Goal: Task Accomplishment & Management: Use online tool/utility

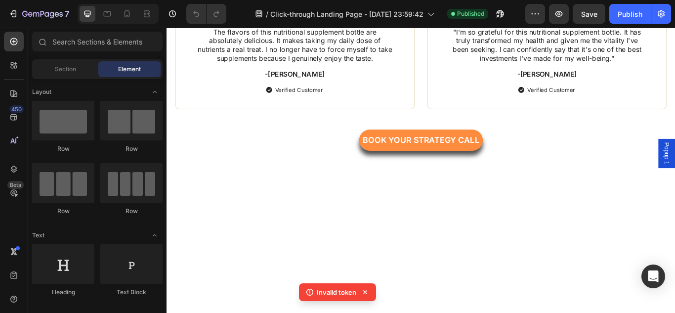
scroll to position [1624, 0]
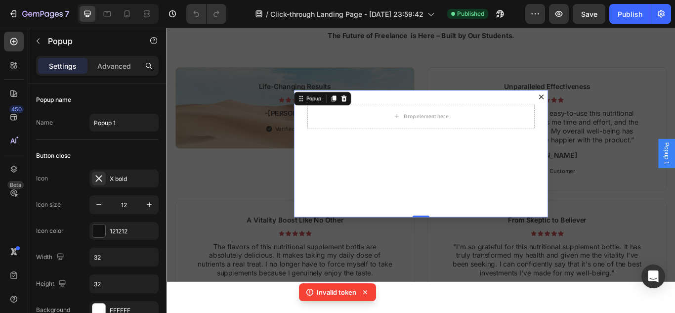
click at [604, 106] on button "Dialog content" at bounding box center [603, 109] width 16 height 16
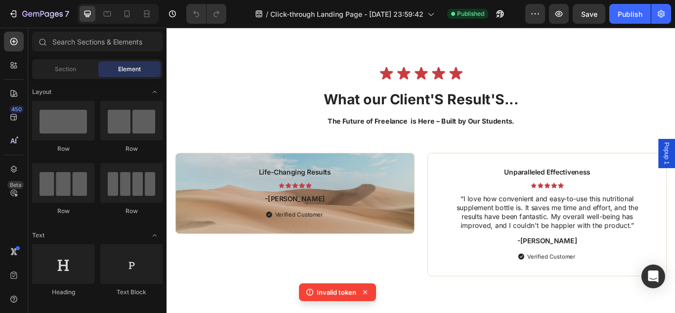
scroll to position [1513, 0]
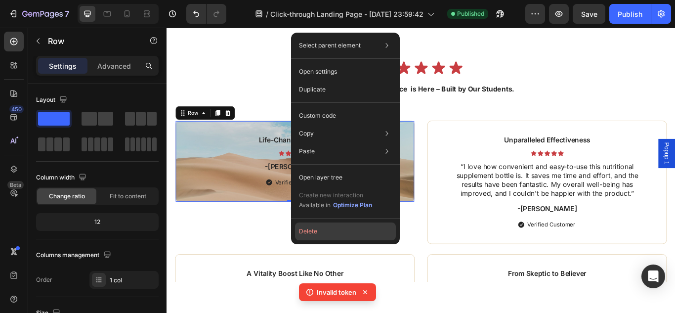
click at [329, 231] on button "Delete" at bounding box center [345, 231] width 101 height 18
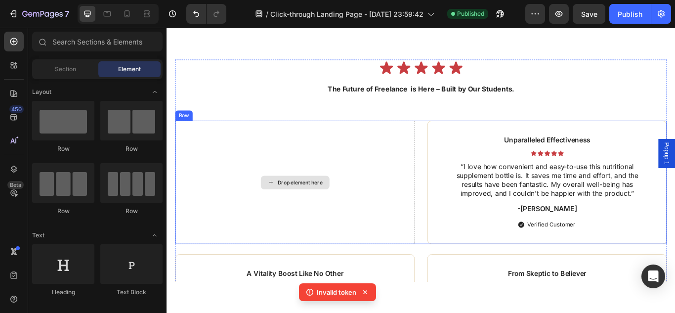
click at [370, 210] on div "Drop element here" at bounding box center [315, 207] width 279 height 143
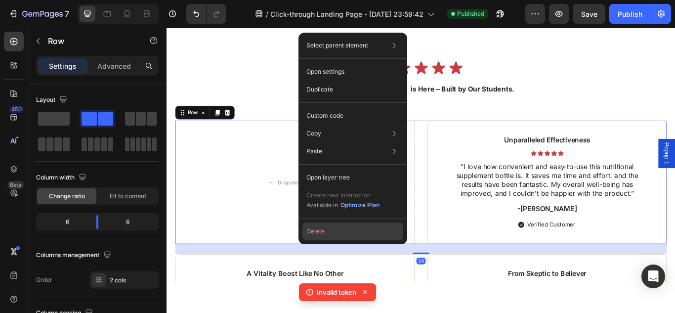
click at [341, 237] on button "Delete" at bounding box center [352, 231] width 101 height 18
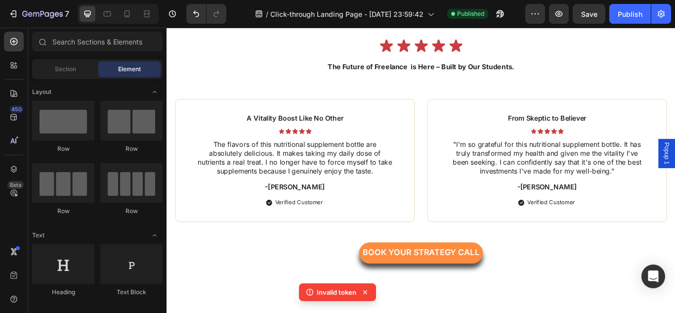
scroll to position [1612, 0]
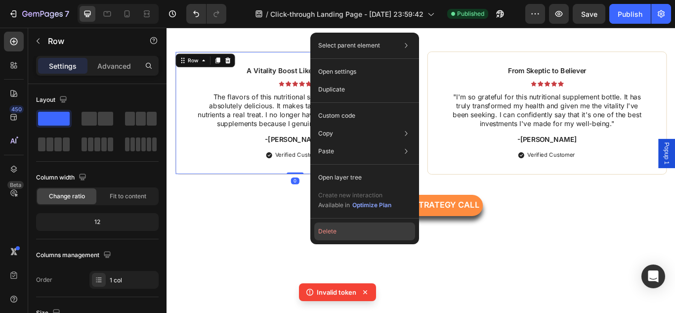
click at [352, 233] on button "Delete" at bounding box center [364, 231] width 101 height 18
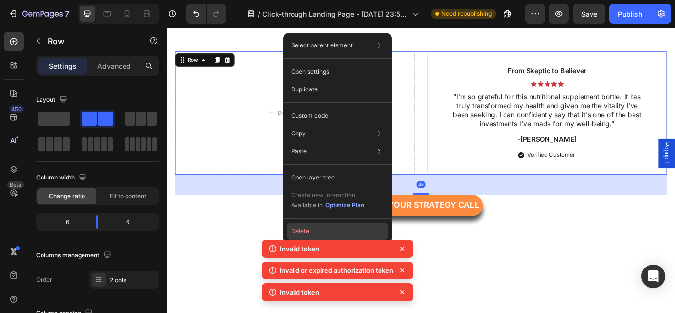
click at [338, 235] on button "Delete" at bounding box center [337, 231] width 101 height 18
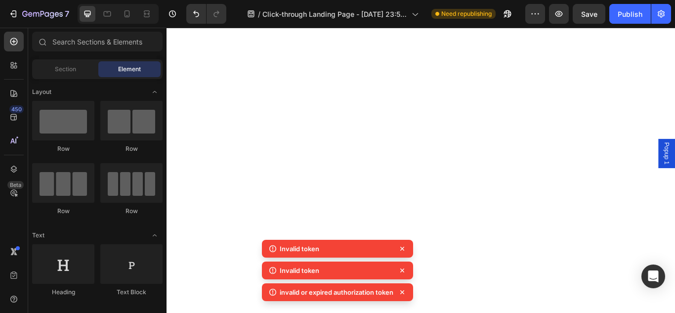
scroll to position [943, 0]
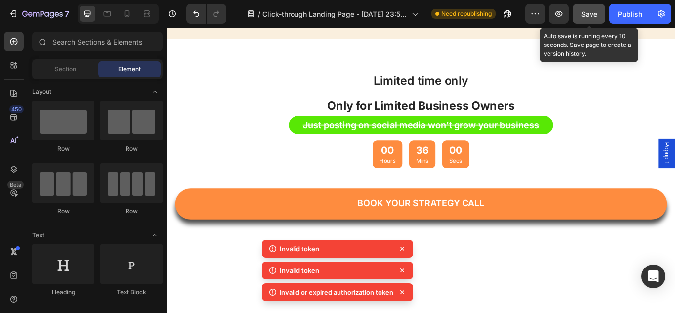
click at [592, 17] on span "Save" at bounding box center [589, 14] width 16 height 8
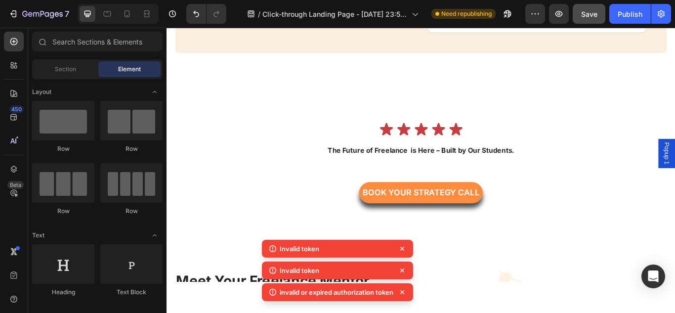
scroll to position [1447, 0]
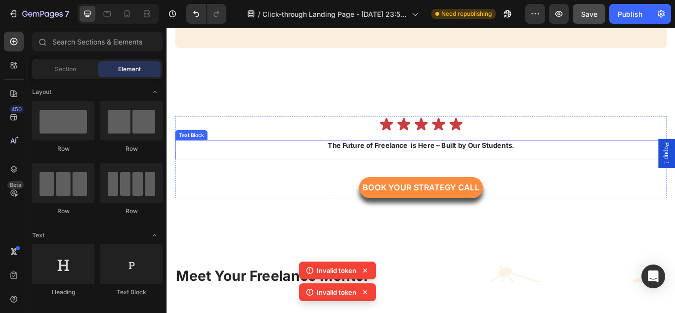
click at [519, 170] on strong "The Future of Freelance is Here – Built by Our Students." at bounding box center [462, 165] width 217 height 10
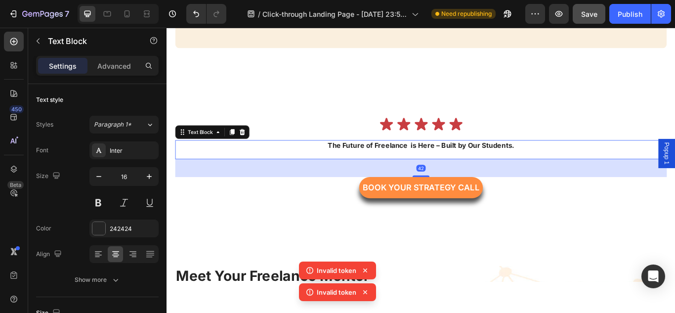
click at [410, 181] on p at bounding box center [462, 175] width 571 height 10
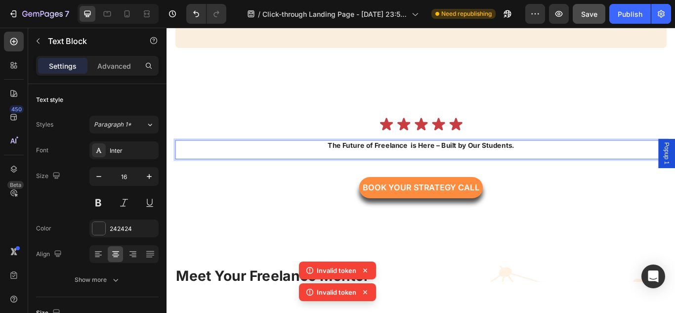
click at [410, 181] on p "Rich Text Editor. Editing area: main" at bounding box center [462, 175] width 571 height 10
click at [403, 170] on strong "The Future of Freelance is Here – Built by Our Students." at bounding box center [462, 165] width 217 height 10
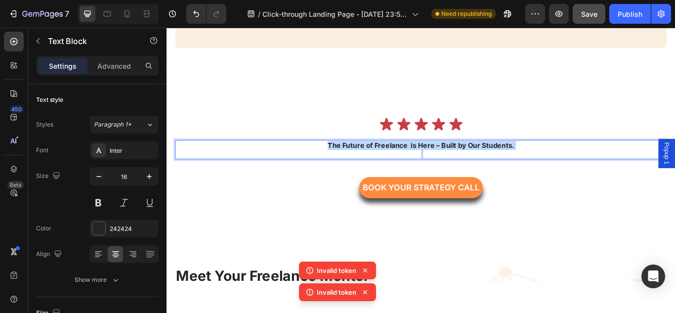
click at [403, 170] on strong "The Future of Freelance is Here – Built by Our Students." at bounding box center [462, 165] width 217 height 10
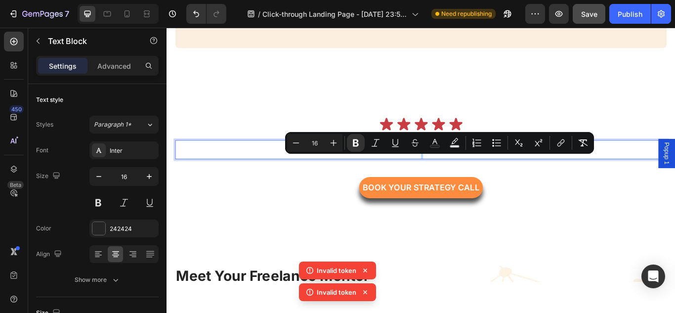
click at [511, 170] on strong "The Future of Freelance is Here – Built by Our Students." at bounding box center [462, 165] width 217 height 10
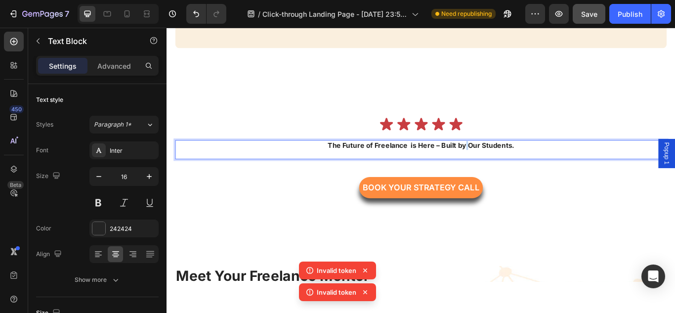
click at [511, 170] on strong "The Future of Freelance is Here – Built by Our Students." at bounding box center [462, 165] width 217 height 10
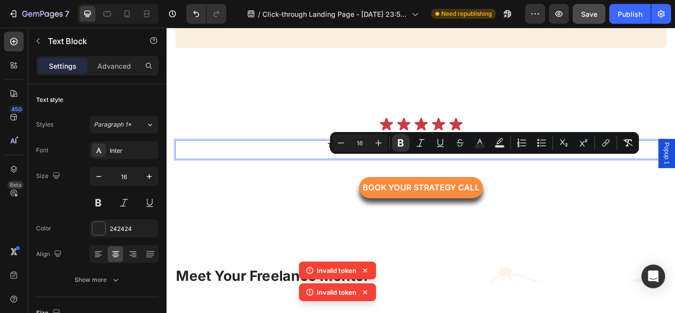
click at [511, 170] on strong "The Future of Freelance is Here – Built by Our Students." at bounding box center [462, 165] width 217 height 10
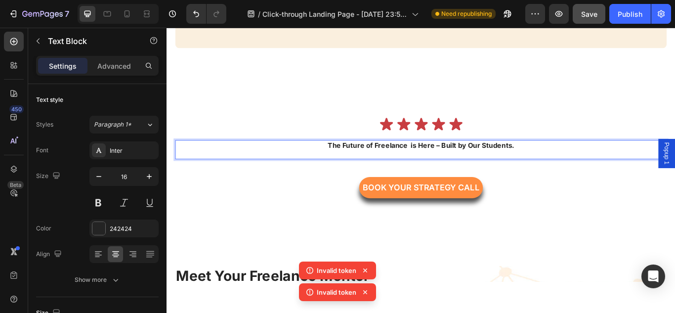
click at [428, 170] on strong "The Future of Freelance is Here – Built by Our Students." at bounding box center [462, 165] width 217 height 10
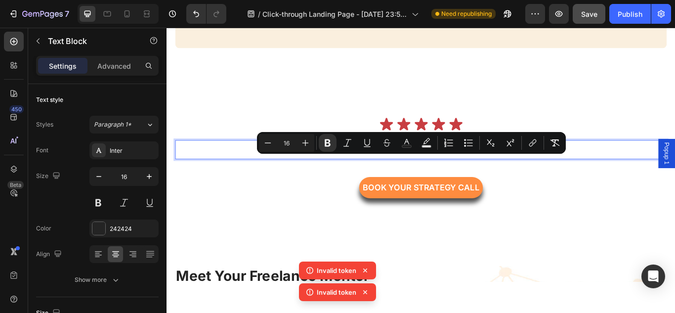
drag, startPoint x: 428, startPoint y: 187, endPoint x: 256, endPoint y: 202, distance: 172.6
click at [256, 202] on div "Icon Icon Icon Icon Icon Icon List The Future of Freelance is Here – Built by O…" at bounding box center [462, 179] width 573 height 96
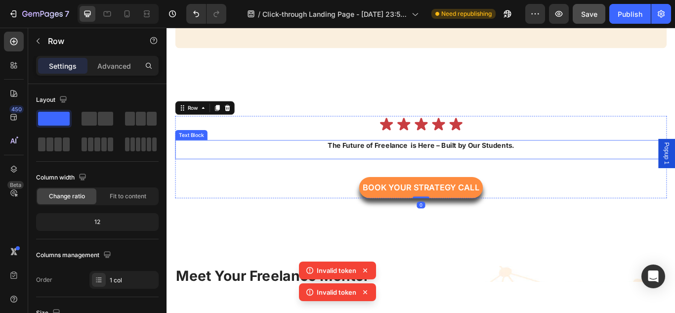
click at [422, 177] on div "The Future of Freelance is Here – Built by Our Students." at bounding box center [462, 170] width 573 height 23
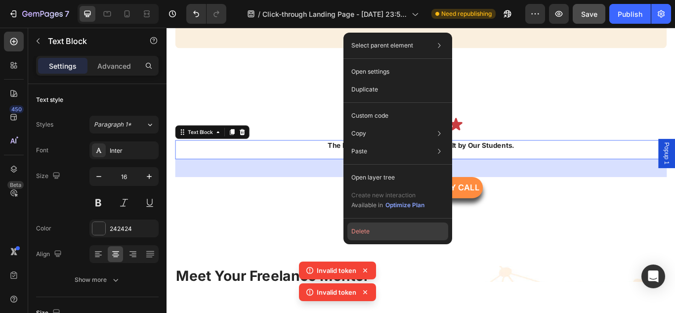
click at [379, 228] on button "Delete" at bounding box center [397, 231] width 101 height 18
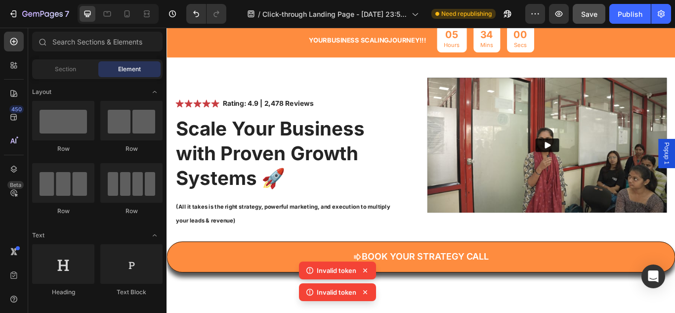
scroll to position [0, 0]
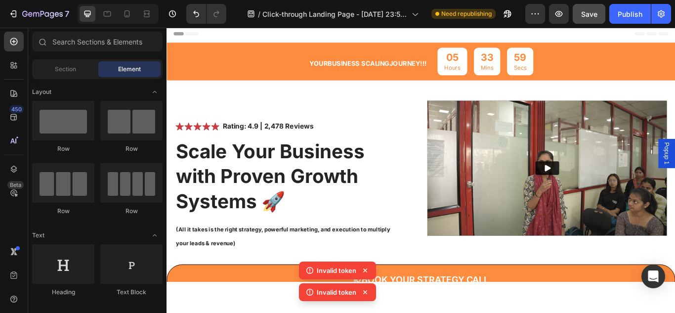
drag, startPoint x: 758, startPoint y: 201, endPoint x: 818, endPoint y: 50, distance: 162.1
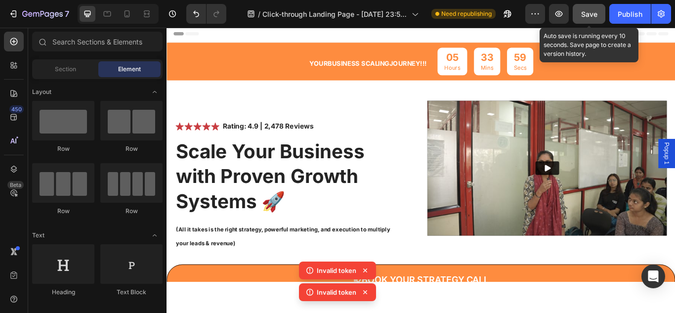
click at [582, 14] on span "Save" at bounding box center [589, 14] width 16 height 8
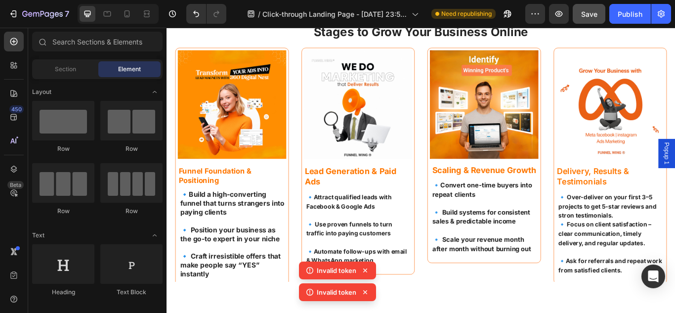
scroll to position [386, 0]
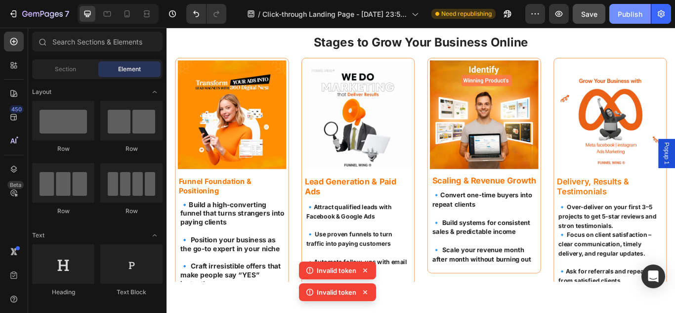
click at [634, 18] on div "Publish" at bounding box center [630, 14] width 25 height 10
click at [360, 269] on icon at bounding box center [365, 270] width 10 height 10
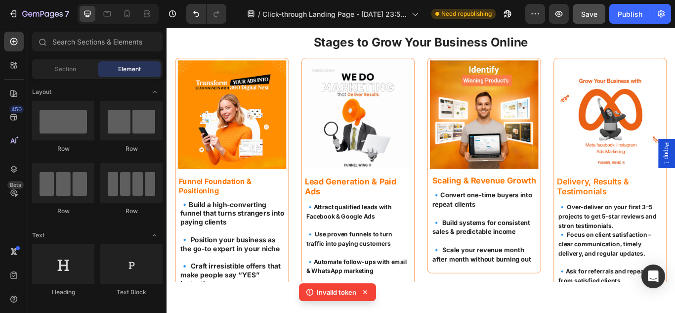
click at [369, 288] on icon at bounding box center [365, 292] width 10 height 10
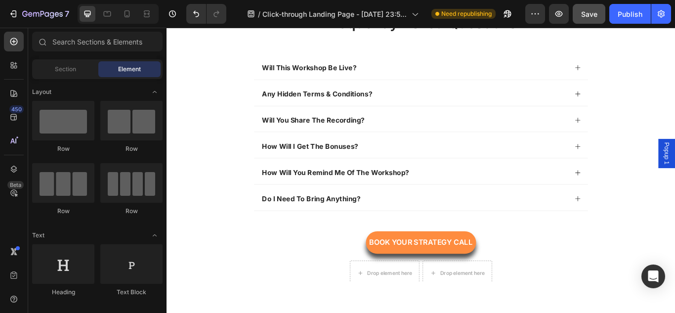
scroll to position [2200, 0]
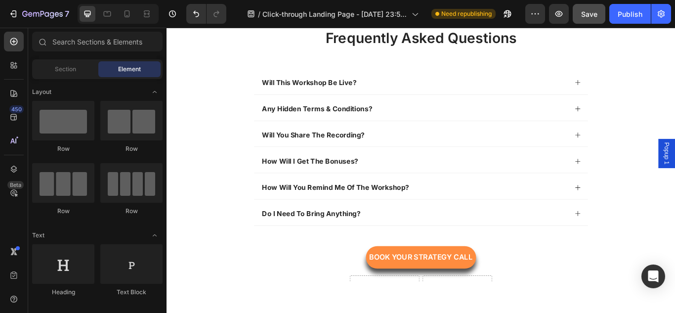
drag, startPoint x: 758, startPoint y: 91, endPoint x: 829, endPoint y: 283, distance: 204.5
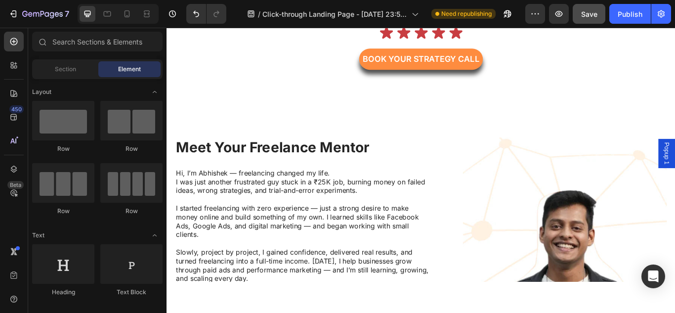
scroll to position [1687, 0]
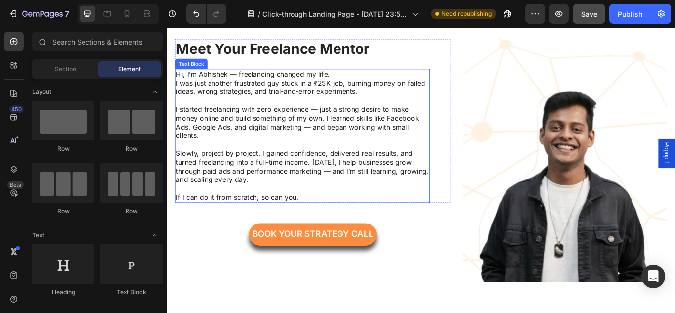
click at [257, 112] on p at bounding box center [324, 113] width 295 height 10
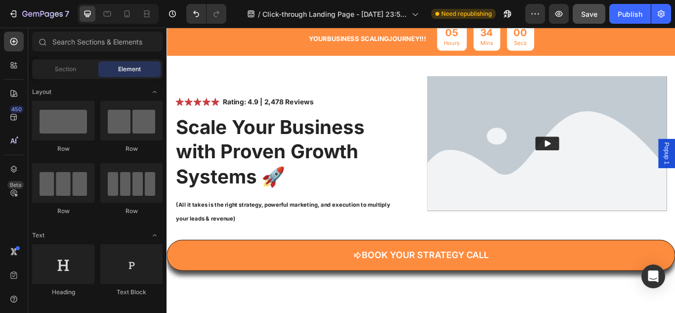
scroll to position [0, 0]
